Goal: Task Accomplishment & Management: Use online tool/utility

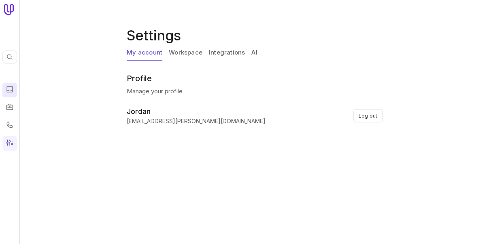
click at [8, 89] on icon at bounding box center [10, 89] width 8 height 8
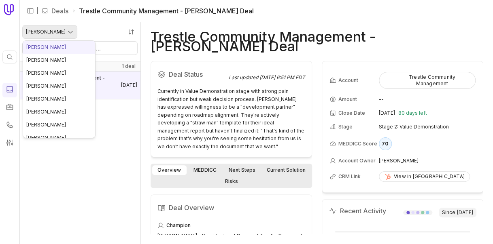
click at [55, 37] on html "Quick search... Ctrl K | Deals Trestle Community Management - [PERSON_NAME] Dea…" at bounding box center [246, 122] width 493 height 244
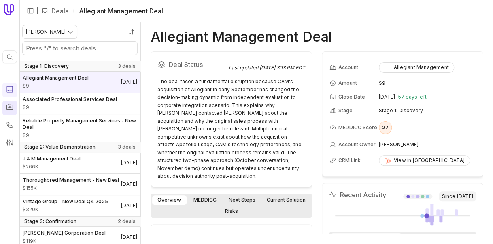
click at [13, 104] on icon at bounding box center [10, 107] width 8 height 8
click at [18, 122] on div at bounding box center [19, 122] width 3 height 244
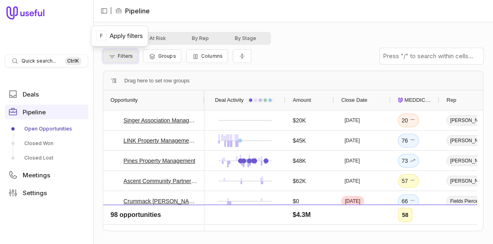
click at [122, 58] on span "Filters" at bounding box center [125, 56] width 15 height 6
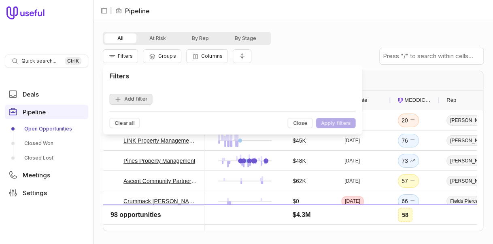
click at [138, 97] on button "Add filter" at bounding box center [130, 99] width 43 height 11
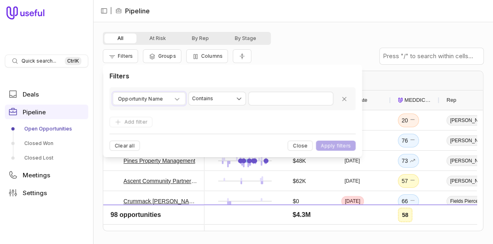
click at [138, 97] on span "Opportunity Name" at bounding box center [140, 99] width 45 height 10
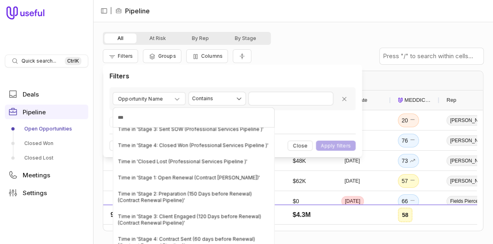
type input "***"
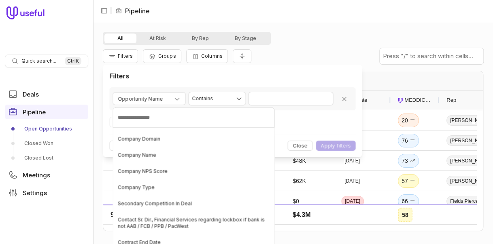
click at [366, 25] on html "Quick search... Ctrl K Deals Pipeline Open Opportunities Closed Won Closed Lost…" at bounding box center [246, 122] width 493 height 244
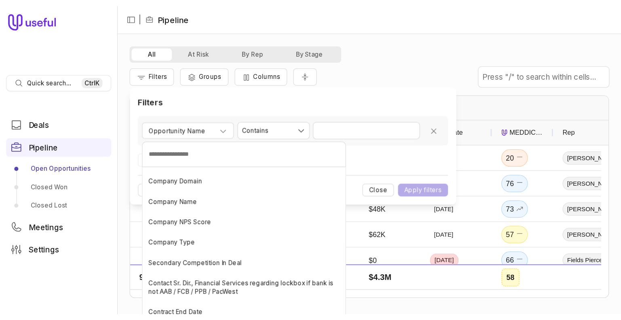
scroll to position [6720, 0]
